Goal: Check status: Check status

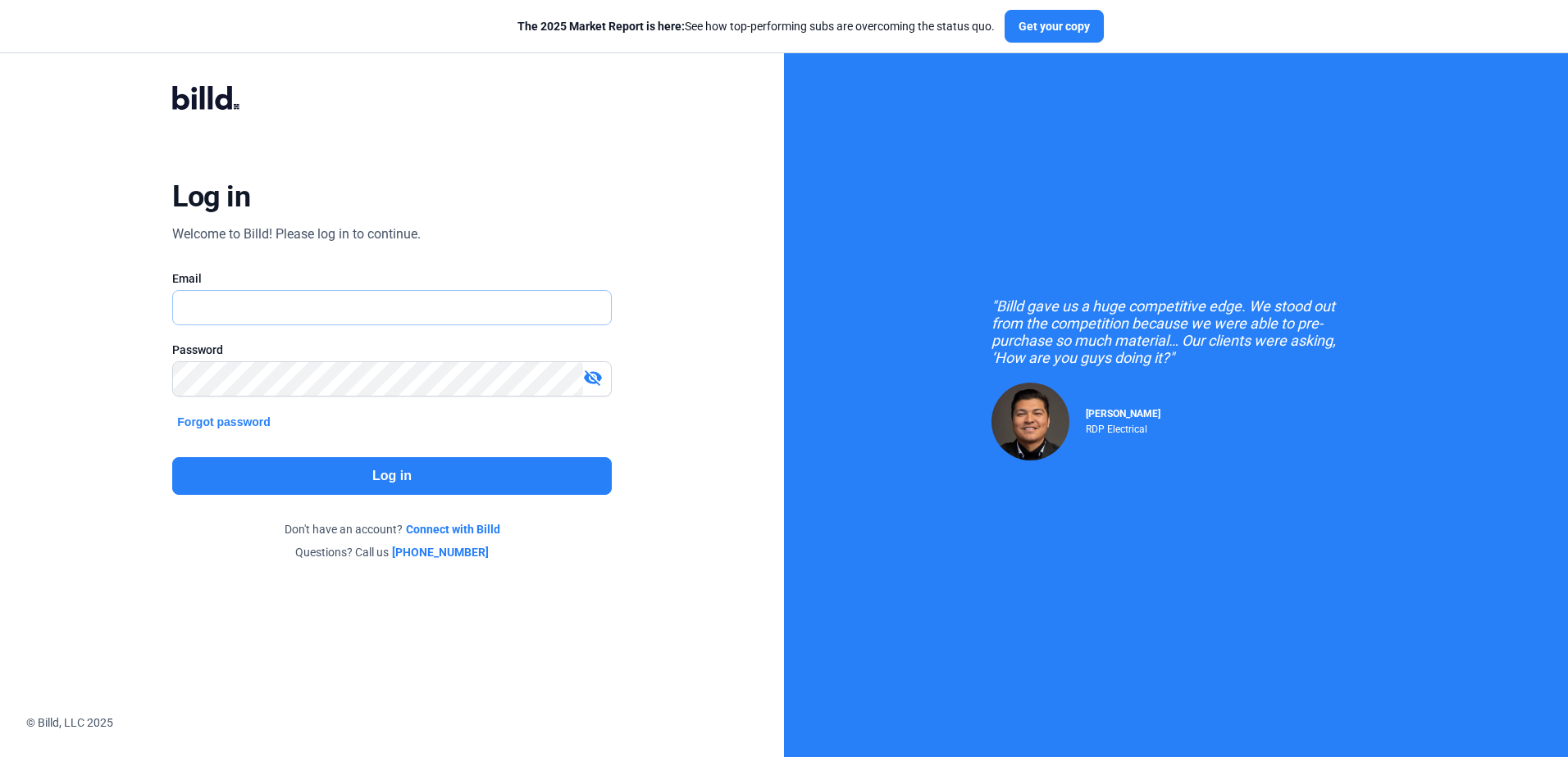
click at [319, 304] on input "text" at bounding box center [382, 307] width 419 height 34
click at [346, 305] on input "text" at bounding box center [391, 307] width 437 height 34
type input "[PERSON_NAME][EMAIL_ADDRESS][DOMAIN_NAME]"
click at [351, 467] on button "Log in" at bounding box center [391, 476] width 439 height 38
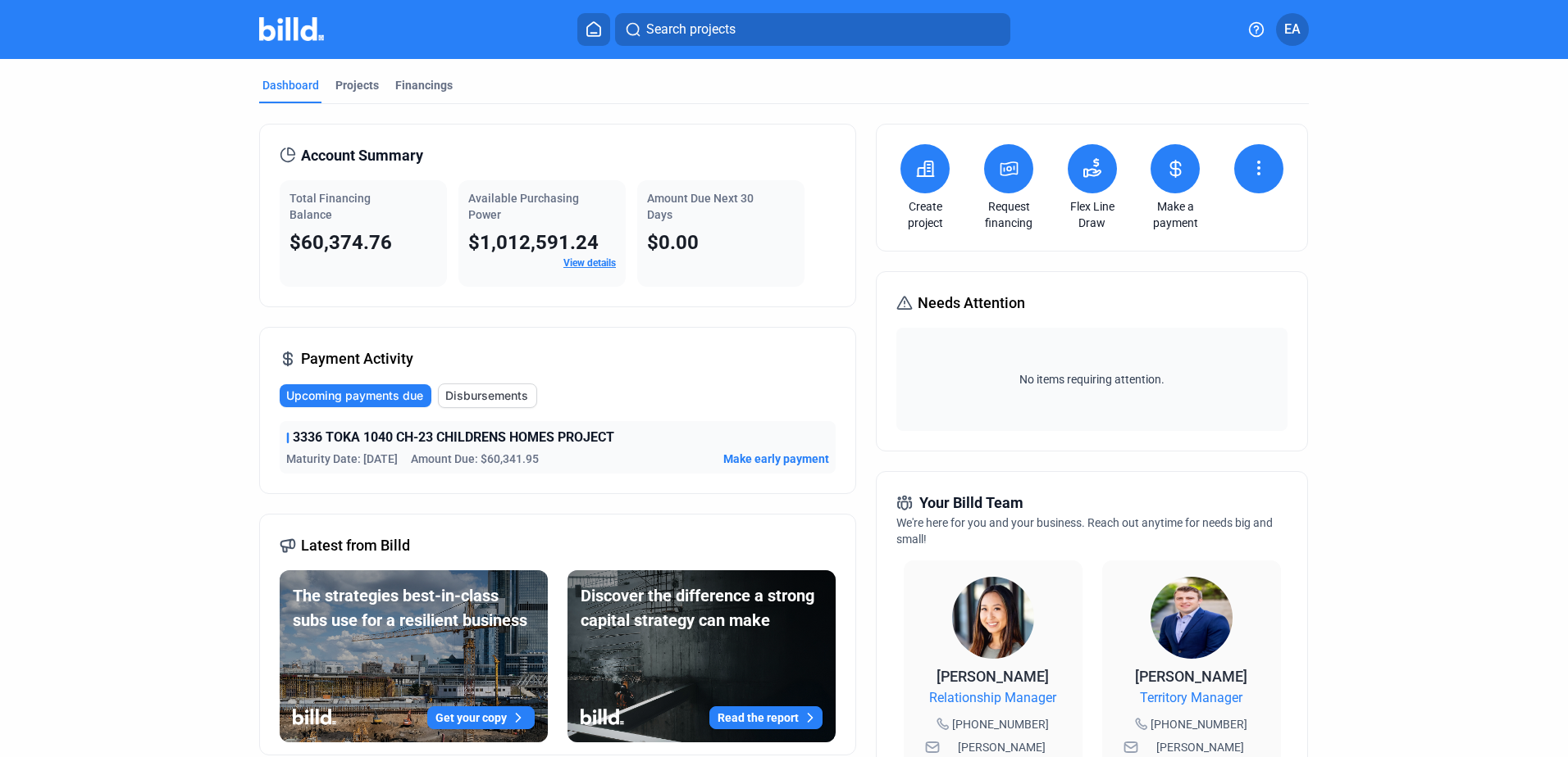
click at [495, 392] on span "Disbursements" at bounding box center [486, 395] width 83 height 16
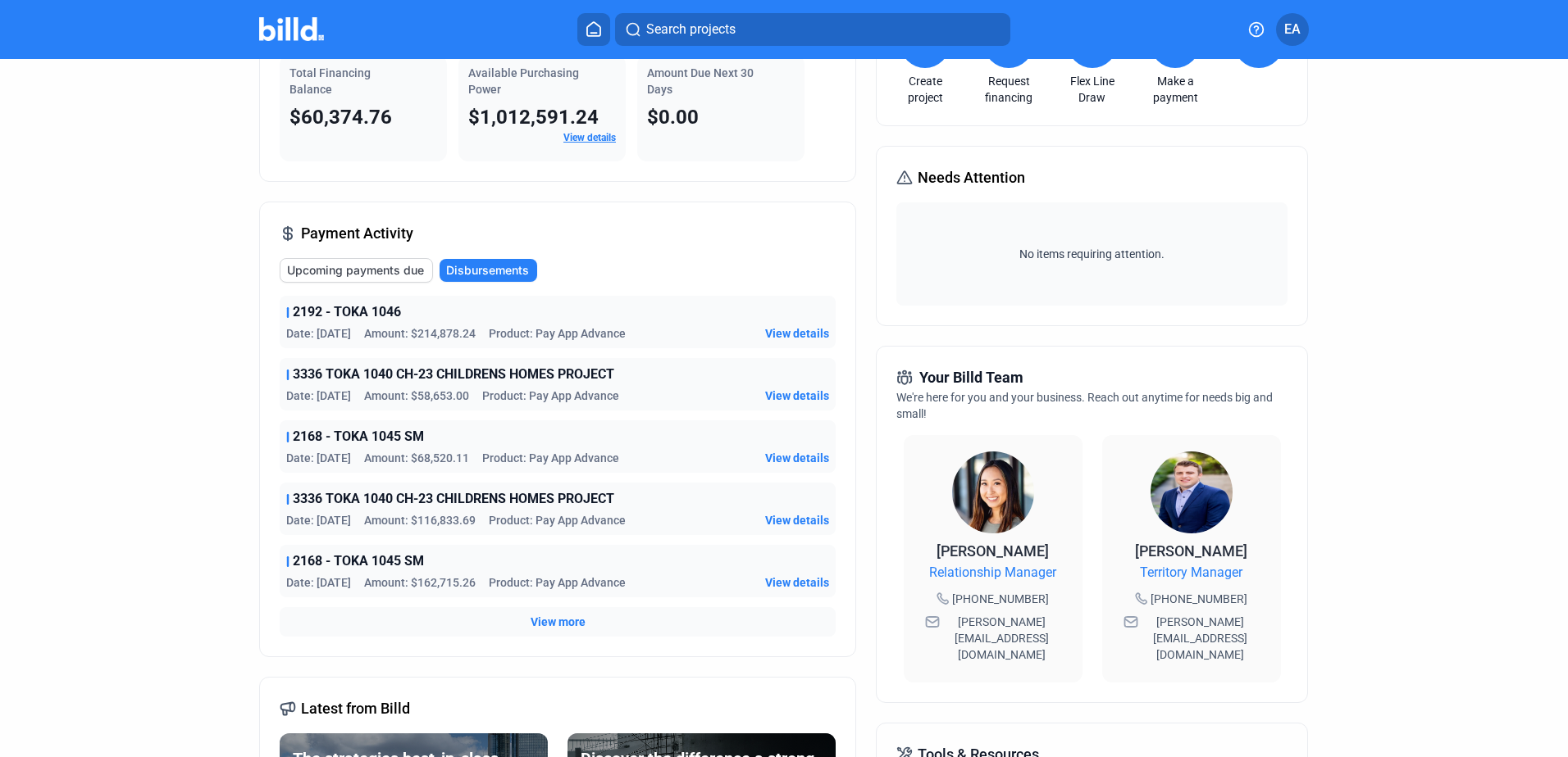
scroll to position [164, 0]
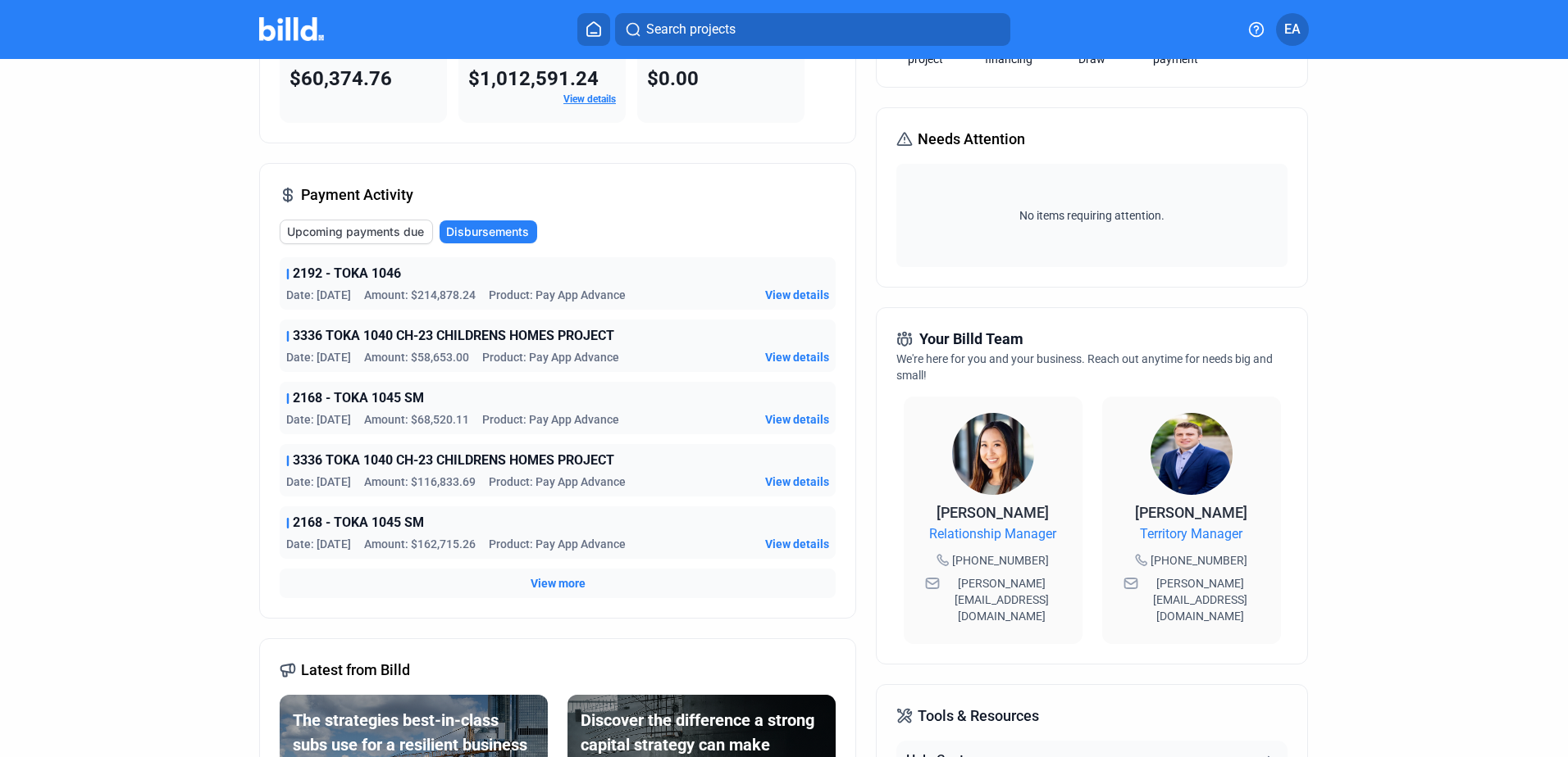
click at [563, 595] on div "View more" at bounding box center [558, 583] width 556 height 29
click at [560, 588] on span "View more" at bounding box center [558, 583] width 55 height 16
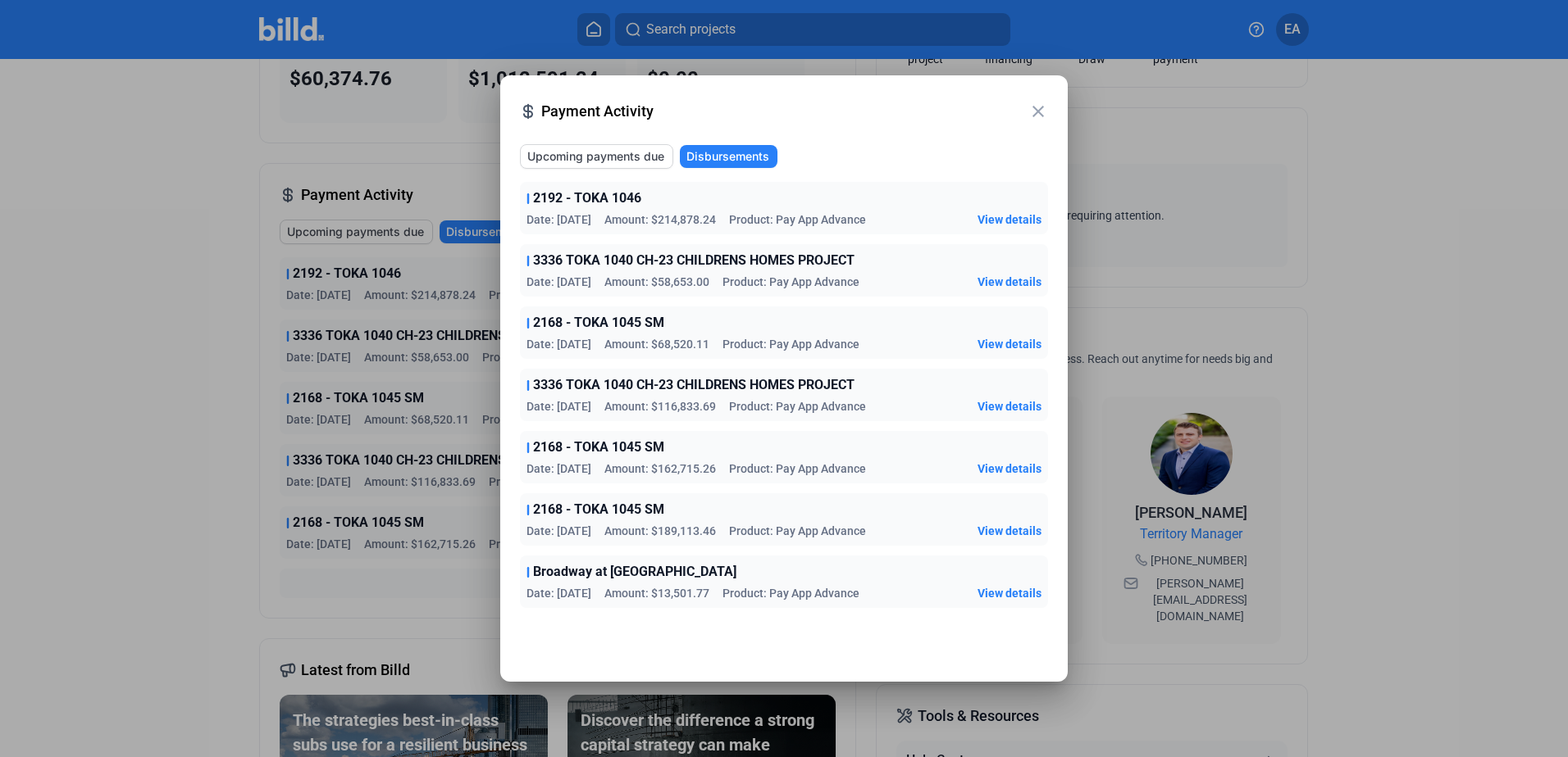
click at [1289, 349] on div at bounding box center [784, 378] width 1568 height 757
click at [1036, 112] on mat-icon "close" at bounding box center [1037, 111] width 19 height 19
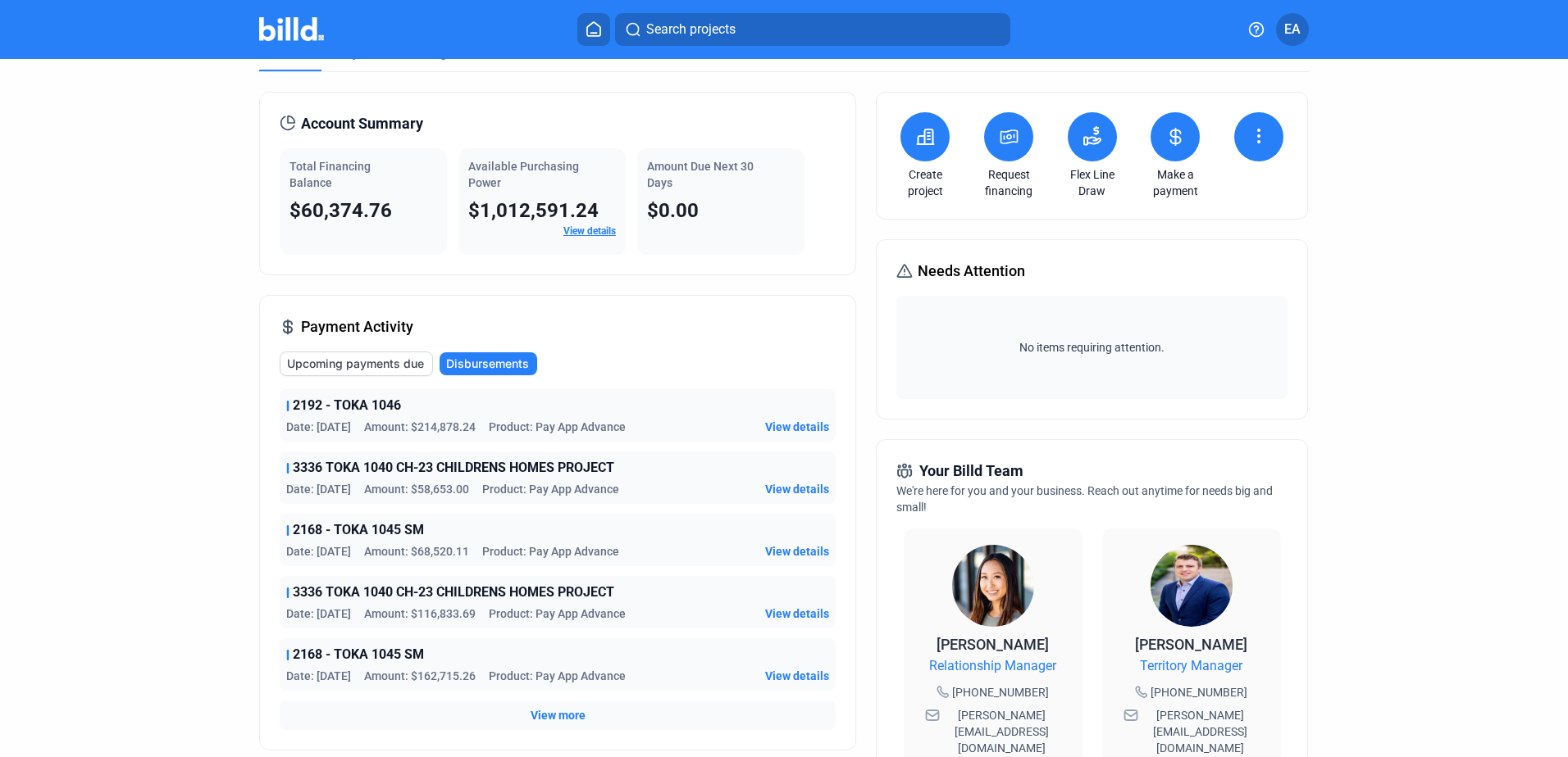
scroll to position [0, 0]
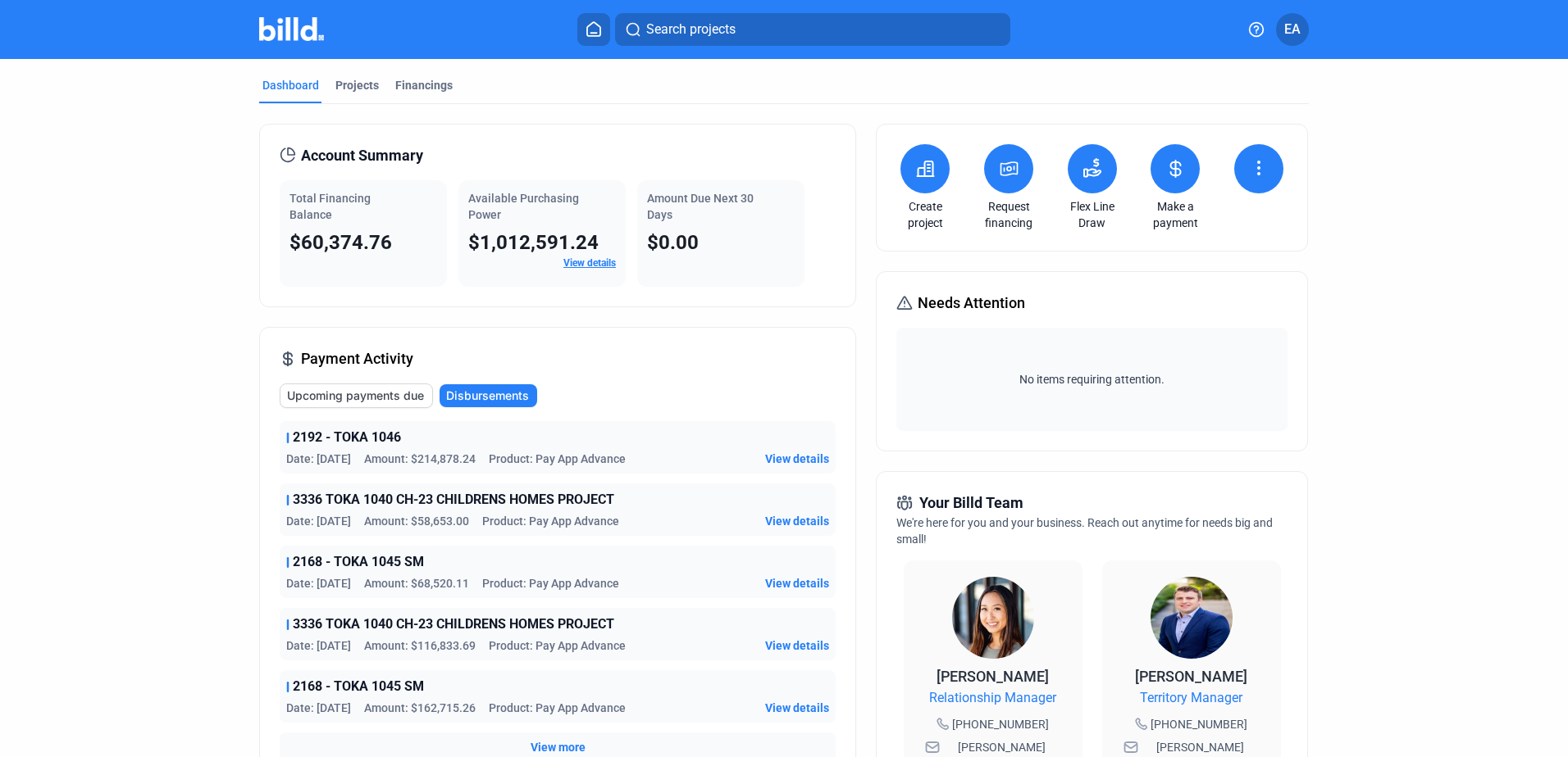
click at [1249, 179] on dots-menu-icon at bounding box center [1258, 169] width 19 height 22
click at [805, 115] on div at bounding box center [784, 378] width 1568 height 757
click at [440, 84] on div "Financings" at bounding box center [424, 84] width 57 height 16
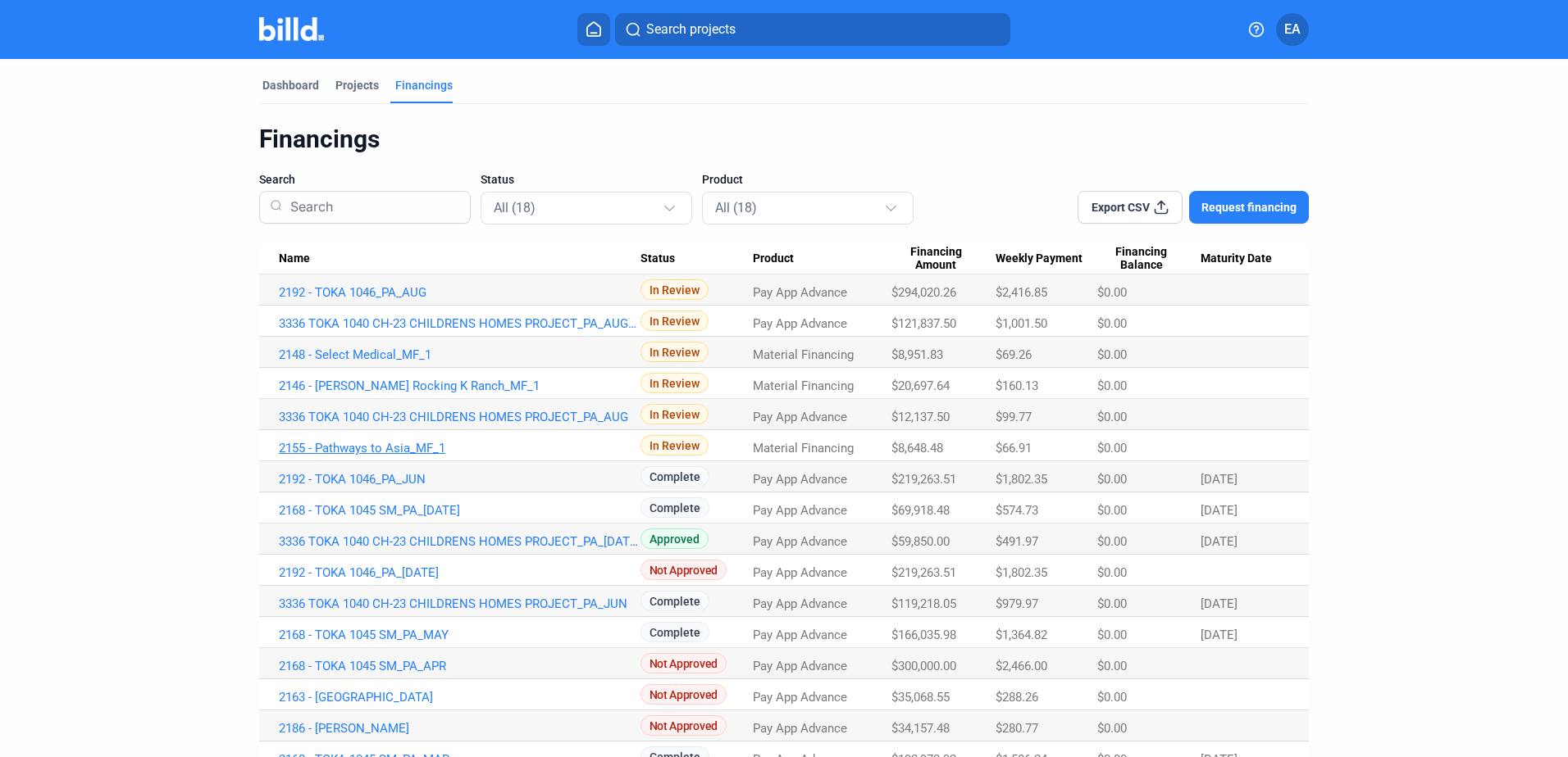
click at [421, 443] on link "2155 - Pathways to Asia_MF_1" at bounding box center [459, 449] width 361 height 15
click at [413, 383] on link "2146 - [PERSON_NAME] Rocking K Ranch_MF_1" at bounding box center [459, 386] width 361 height 15
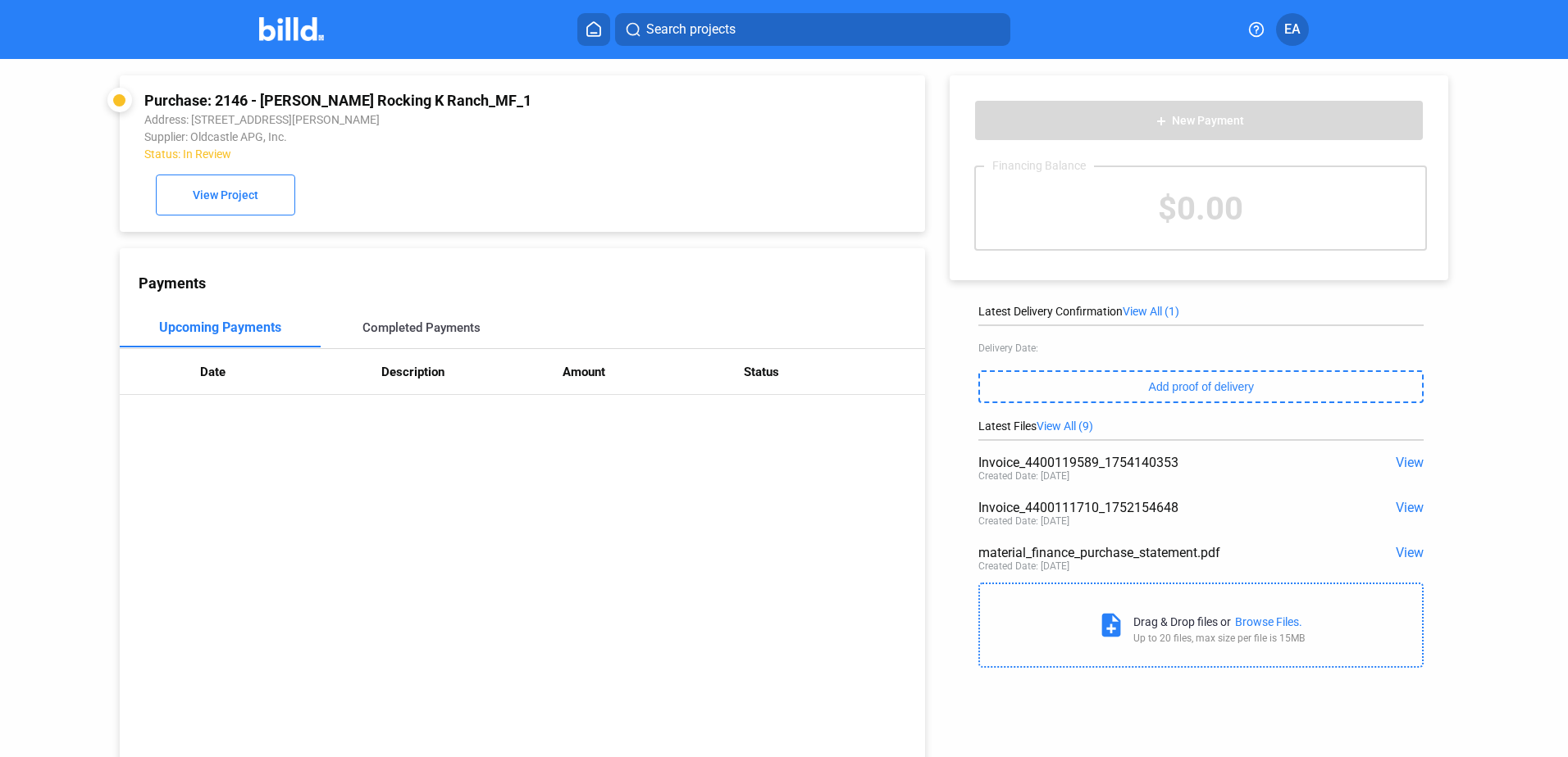
click at [412, 333] on div "Completed Payments" at bounding box center [421, 328] width 118 height 15
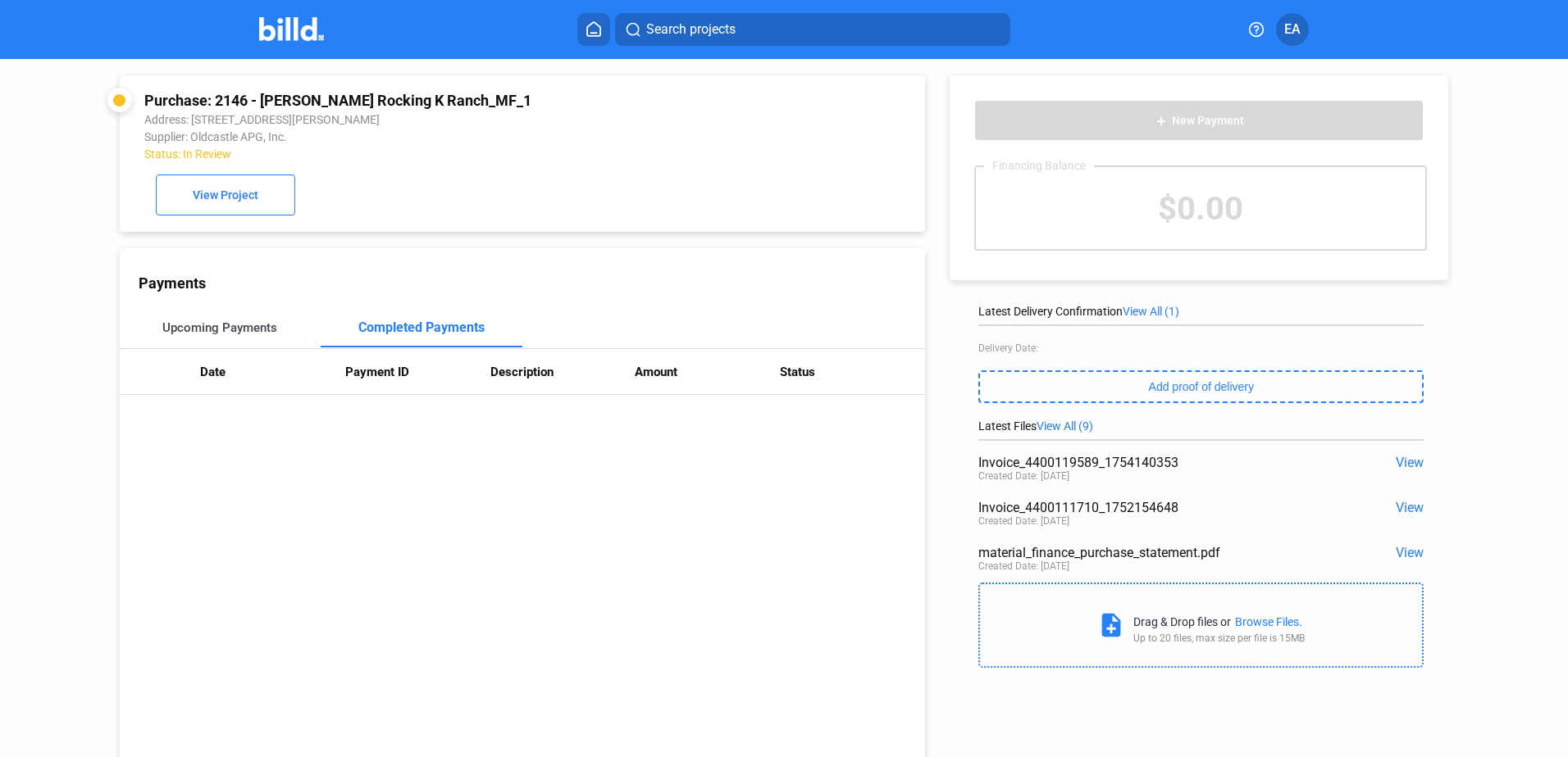
click at [231, 340] on div "Upcoming Payments" at bounding box center [220, 328] width 201 height 40
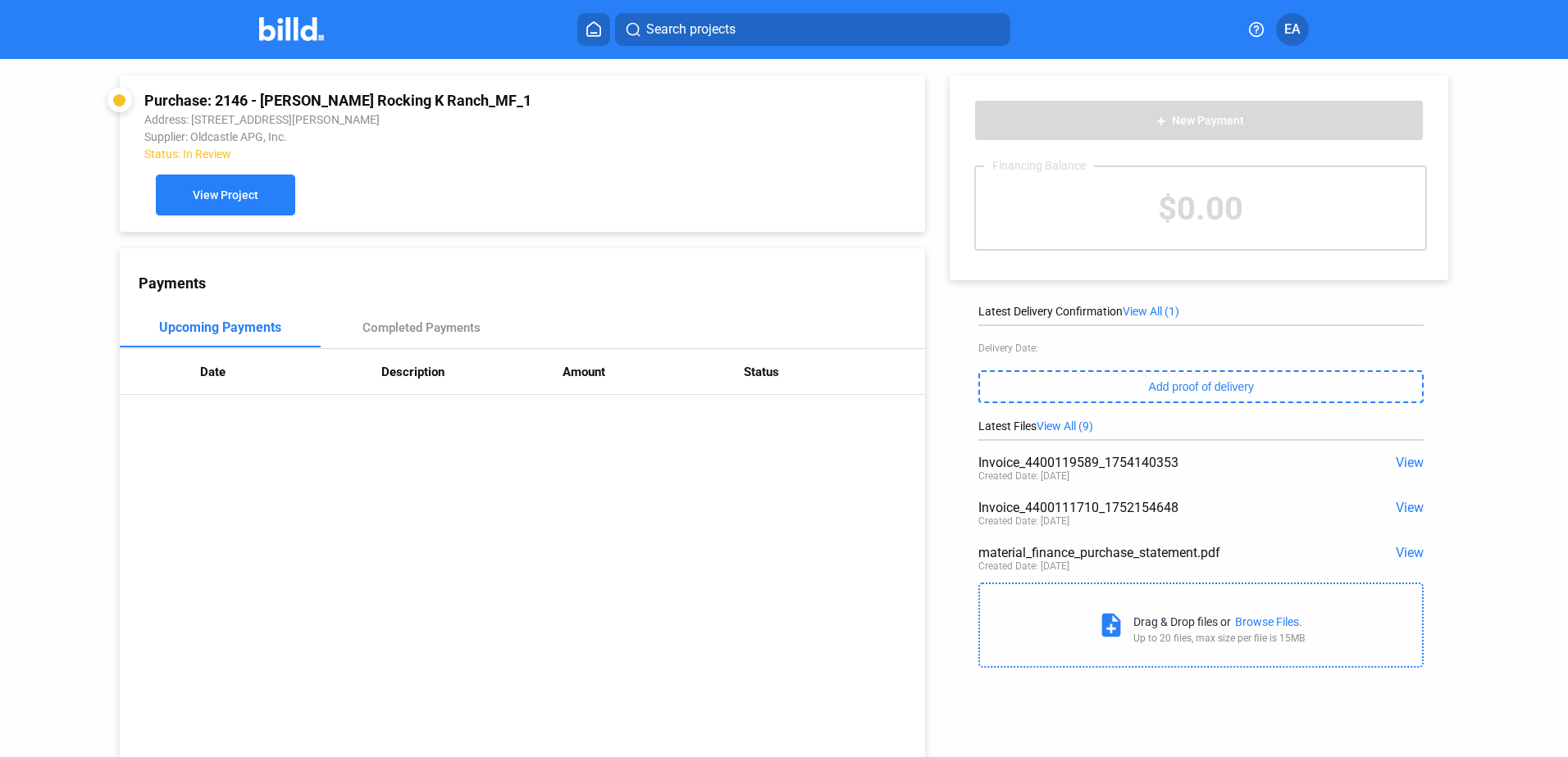
click at [212, 214] on button "View Project" at bounding box center [225, 195] width 139 height 41
